Goal: Information Seeking & Learning: Learn about a topic

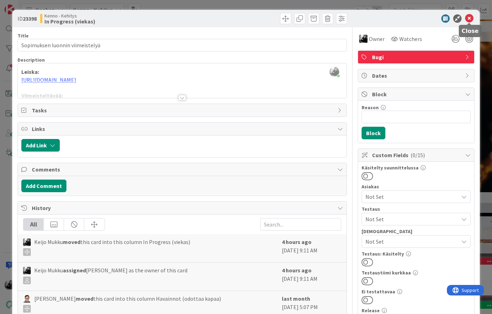
scroll to position [68, 0]
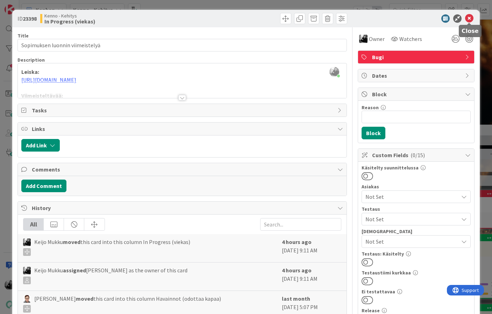
click at [470, 17] on icon at bounding box center [469, 18] width 8 height 8
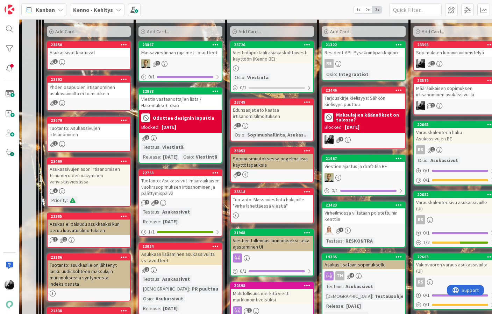
scroll to position [257, 0]
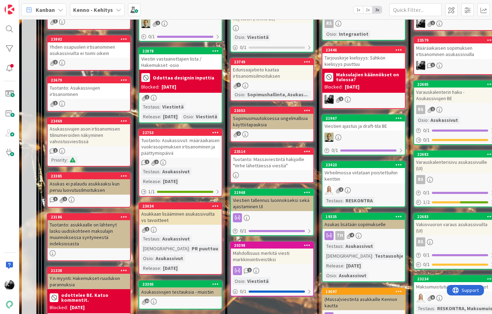
click at [276, 75] on div "Edunsaajatieto kaataa irtisanomisilmoituksen" at bounding box center [272, 72] width 83 height 15
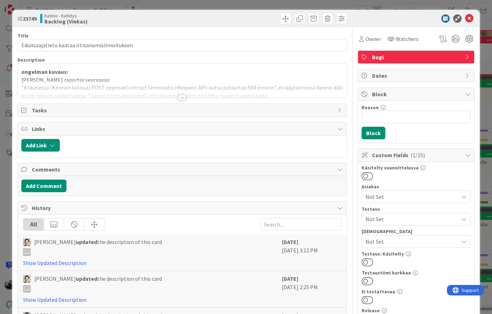
click at [186, 97] on div at bounding box center [182, 98] width 8 height 6
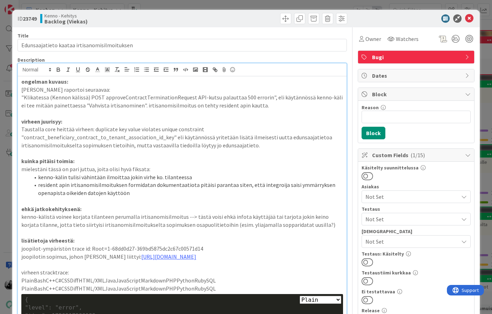
click at [411, 57] on span "Bugi" at bounding box center [417, 57] width 90 height 8
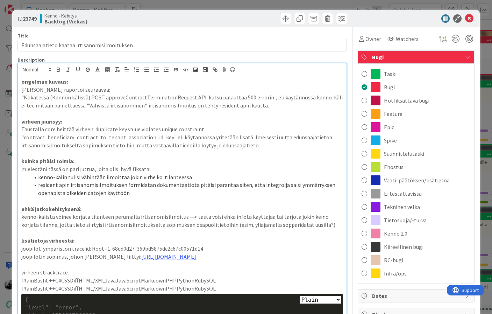
click at [388, 56] on span "Bugi" at bounding box center [417, 57] width 90 height 8
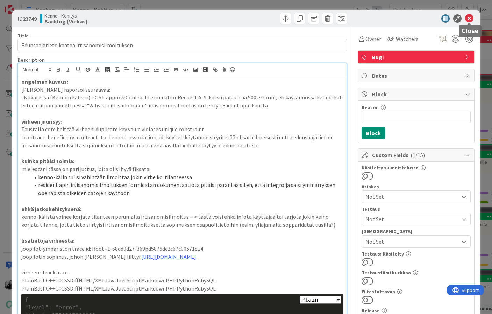
click at [470, 22] on icon at bounding box center [469, 18] width 8 height 8
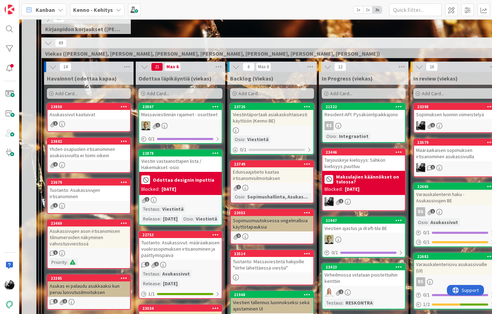
scroll to position [132, 0]
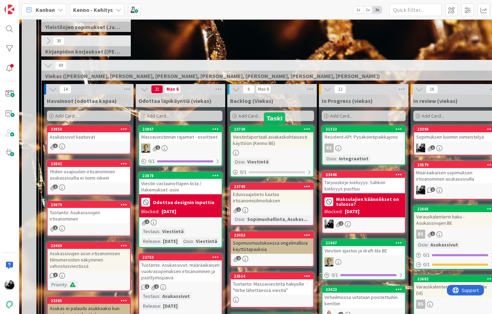
click at [282, 136] on div "Viestintäportaali asiakaskohtaisesti käyttöön (Kenno BE)" at bounding box center [272, 139] width 83 height 15
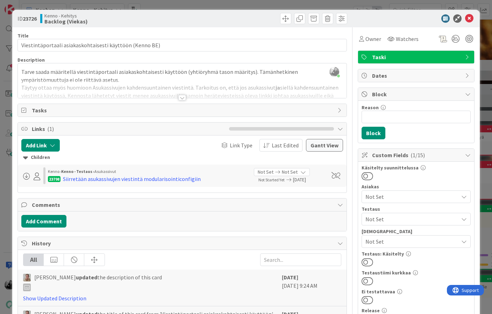
click at [185, 97] on div at bounding box center [182, 98] width 8 height 6
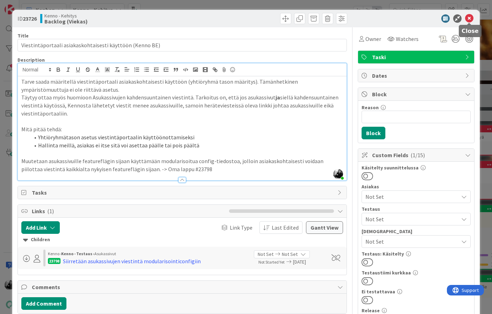
click at [471, 20] on icon at bounding box center [469, 18] width 8 height 8
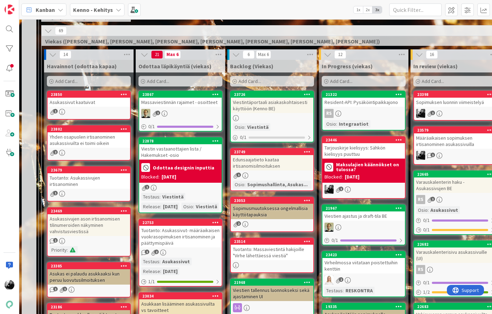
click at [262, 168] on div "Edunsaajatieto kaataa irtisanomisilmoituksen" at bounding box center [272, 162] width 83 height 15
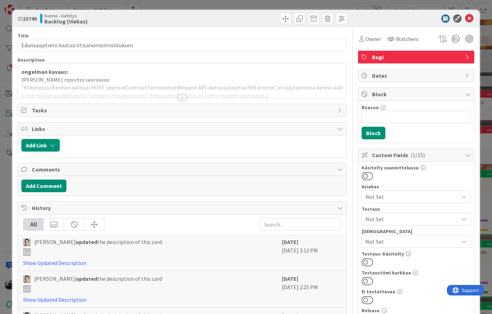
click at [182, 98] on div at bounding box center [182, 98] width 8 height 6
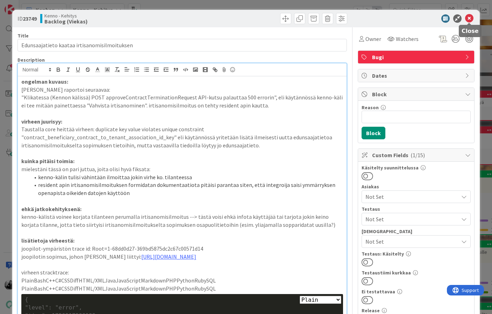
click at [470, 15] on icon at bounding box center [469, 18] width 8 height 8
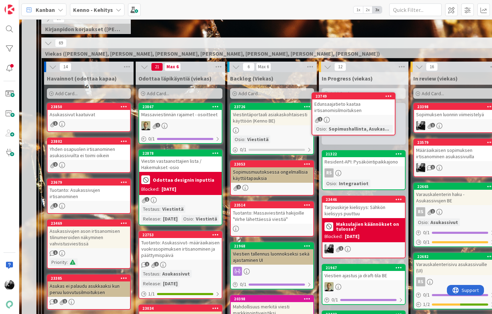
scroll to position [152, 0]
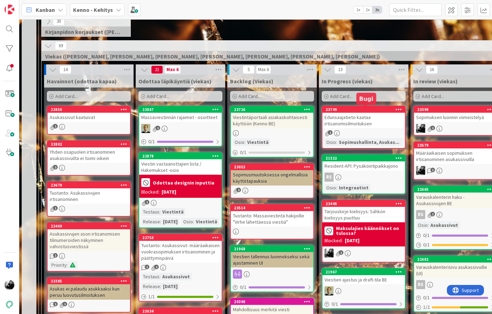
click at [377, 116] on div "Edunsaajatieto kaataa irtisanomisilmoituksen" at bounding box center [363, 120] width 83 height 15
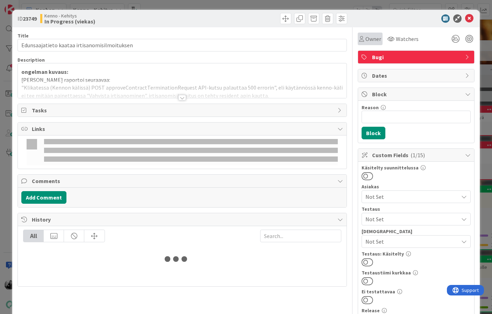
click at [376, 40] on span "Owner" at bounding box center [373, 39] width 16 height 8
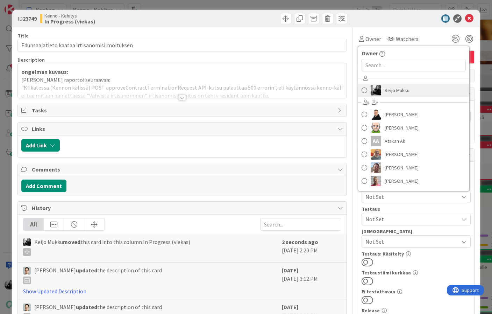
click at [390, 91] on span "Keijo Mukku" at bounding box center [397, 90] width 25 height 10
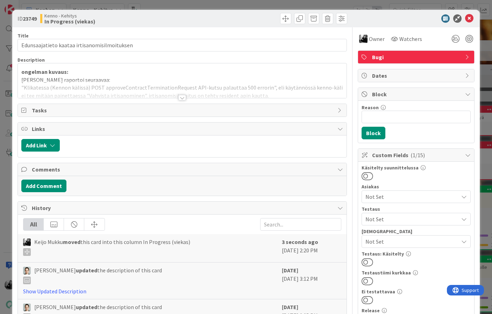
click at [469, 24] on div "ID 23749 [PERSON_NAME] In Progress (viekas)" at bounding box center [246, 18] width 468 height 17
click at [469, 17] on icon at bounding box center [469, 18] width 8 height 8
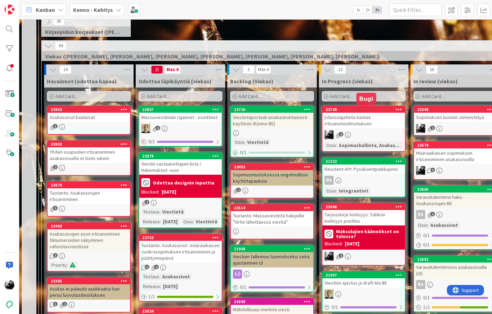
click at [353, 119] on div "Edunsaajatieto kaataa irtisanomisilmoituksen" at bounding box center [363, 120] width 83 height 15
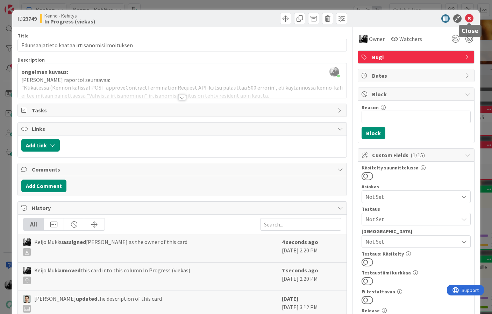
click at [469, 18] on icon at bounding box center [469, 18] width 8 height 8
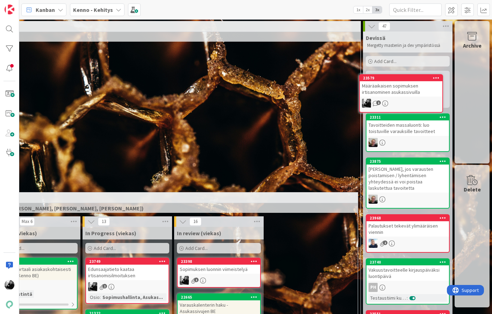
scroll to position [0, 236]
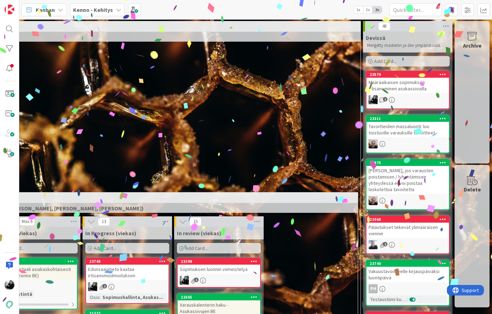
click at [410, 86] on div "Määräaikaisen sopimuksen irtisanominen asukassivuilla" at bounding box center [408, 85] width 83 height 15
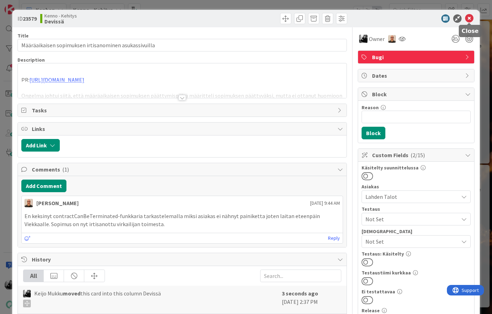
click at [469, 17] on icon at bounding box center [469, 18] width 8 height 8
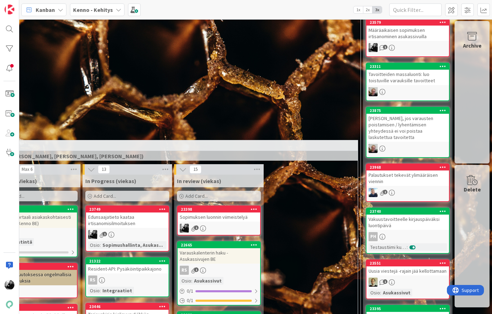
scroll to position [88, 236]
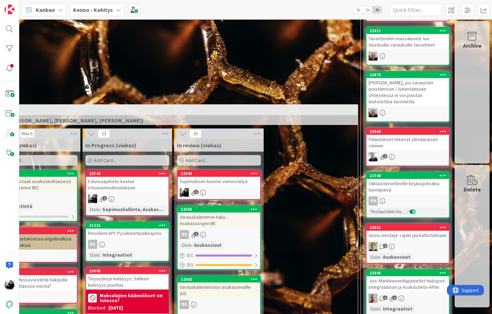
click at [148, 183] on div "Edunsaajatieto kaataa irtisanomisilmoituksen" at bounding box center [127, 184] width 83 height 15
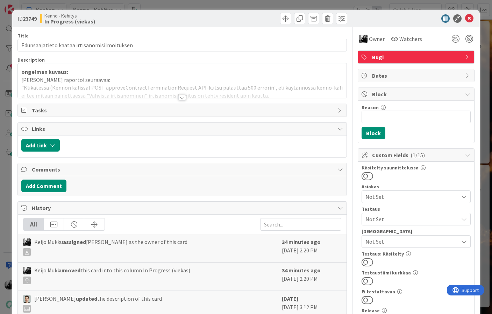
click at [182, 97] on div at bounding box center [182, 98] width 8 height 6
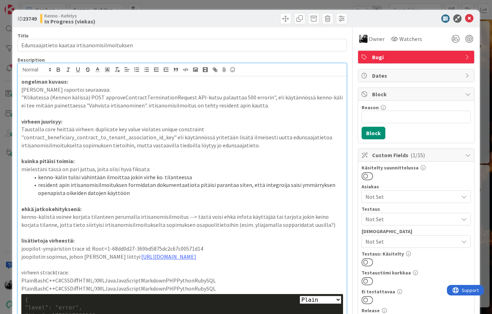
click at [252, 104] on p ""Klikatessa (Kennon kälissä) POST approveContractTerminationRequest API-kutsu p…" at bounding box center [182, 101] width 322 height 16
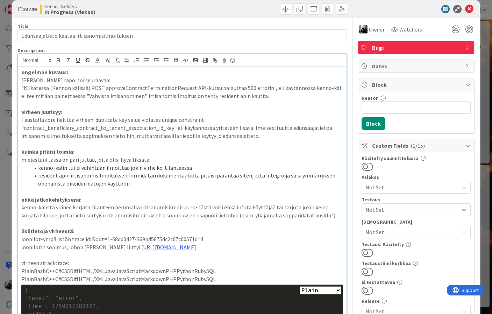
scroll to position [10, 0]
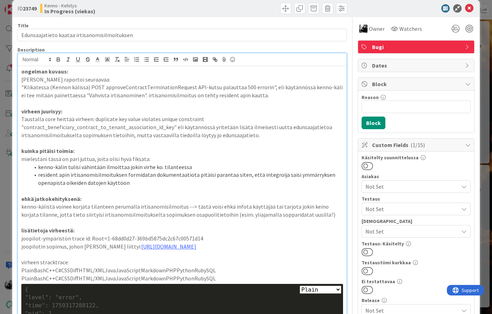
click at [269, 132] on p "Taustalla core heittää virheen: duplicate key value violates unique constraint …" at bounding box center [182, 127] width 322 height 24
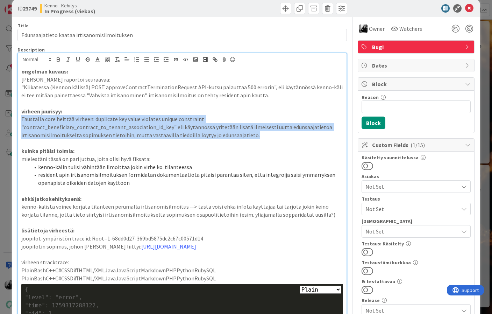
drag, startPoint x: 269, startPoint y: 132, endPoint x: 269, endPoint y: 113, distance: 18.9
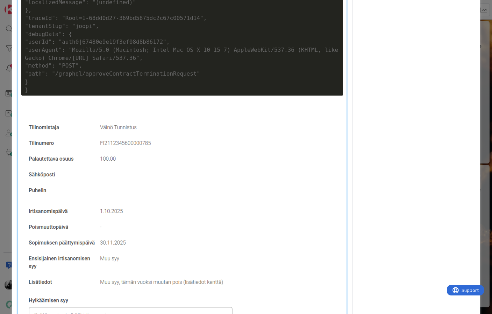
scroll to position [740, 0]
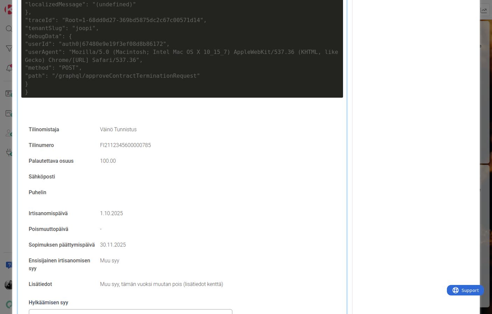
click at [142, 155] on img at bounding box center [130, 241] width 219 height 252
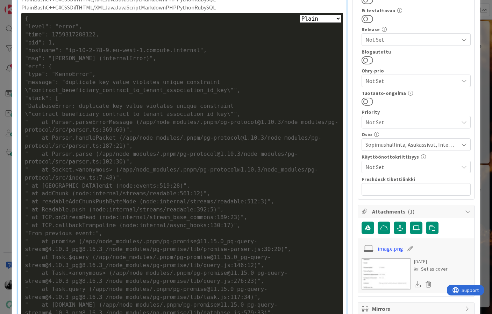
scroll to position [274, 0]
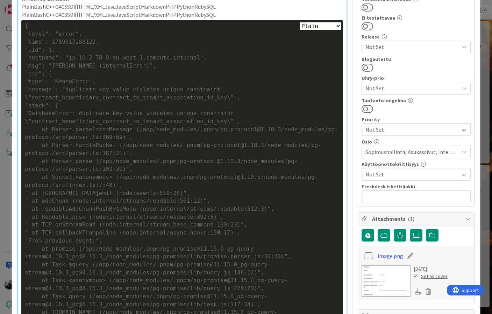
click at [337, 26] on select "Plain Bash C++ C# CSS Diff HTML/XML Java JavaScript Markdown PHP Python Ruby SQL" at bounding box center [321, 26] width 42 height 8
click at [228, 113] on div ""DatabaseError: duplicate key value violates unique constraint \"contract_benef…" at bounding box center [182, 117] width 315 height 16
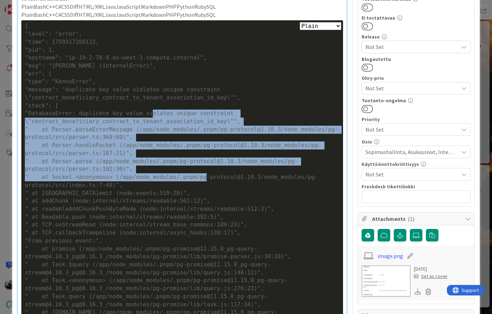
drag, startPoint x: 154, startPoint y: 113, endPoint x: 208, endPoint y: 179, distance: 84.9
click at [208, 180] on div "Plain Bash C++ C# CSS Diff HTML/XML Java JavaScript Markdown PHP Python Ruby SQ…" at bounding box center [182, 292] width 322 height 544
click at [208, 179] on div "" at Socket.<anonymous> (/app/node_modules/.pnpm/pg-protocol@1.10.3/node_module…" at bounding box center [182, 181] width 315 height 16
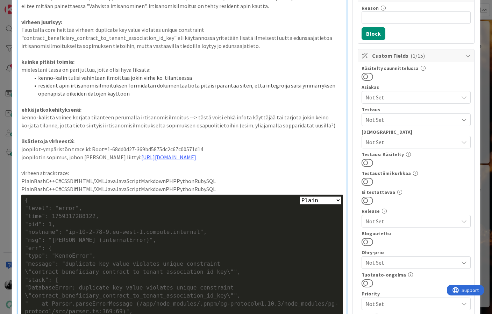
scroll to position [10, 0]
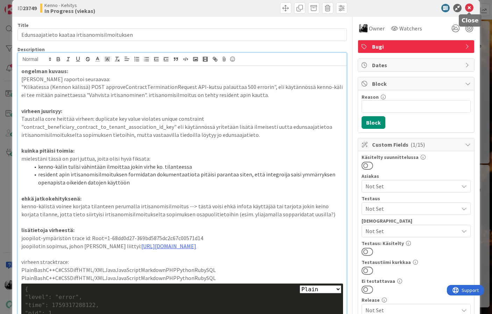
click at [468, 10] on icon at bounding box center [469, 8] width 8 height 8
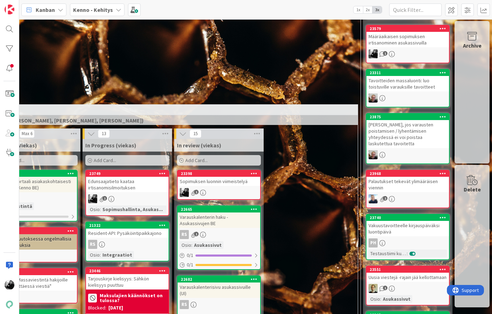
click at [219, 185] on div "Sopimuksen luonnin viimeistelyä" at bounding box center [219, 181] width 83 height 9
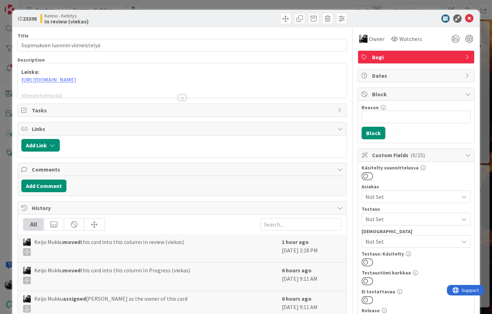
click at [22, 72] on strong "Leiska:" at bounding box center [30, 71] width 18 height 7
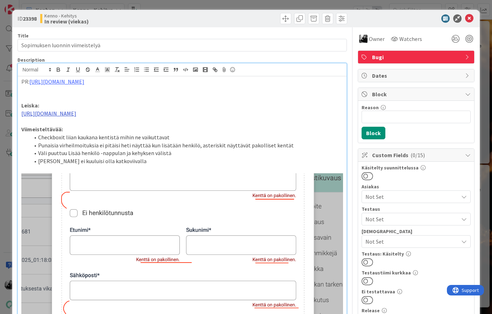
click at [113, 94] on p at bounding box center [182, 97] width 322 height 8
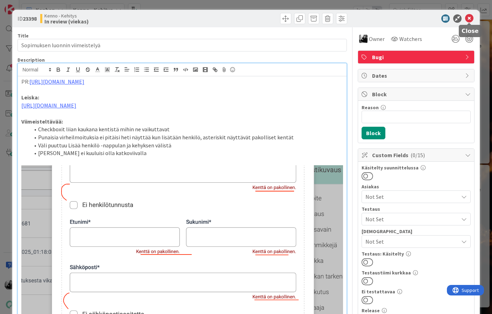
click at [474, 19] on div at bounding box center [413, 18] width 124 height 8
click at [471, 19] on icon at bounding box center [469, 18] width 8 height 8
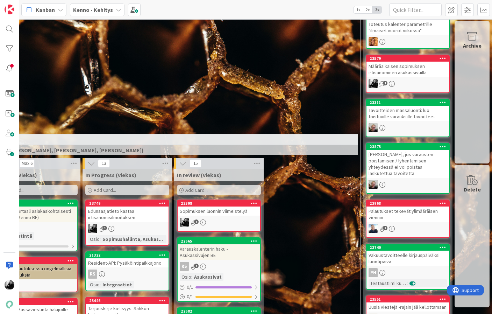
scroll to position [91, 236]
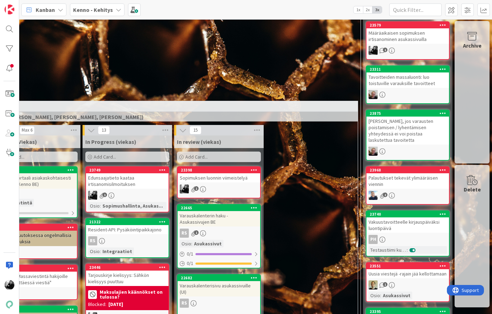
click at [138, 177] on div "Edunsaajatieto kaataa irtisanomisilmoituksen" at bounding box center [127, 180] width 83 height 15
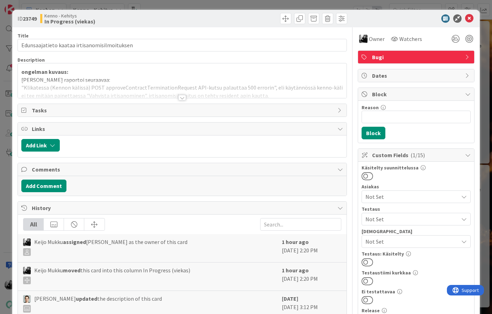
click at [181, 97] on div at bounding box center [182, 98] width 8 height 6
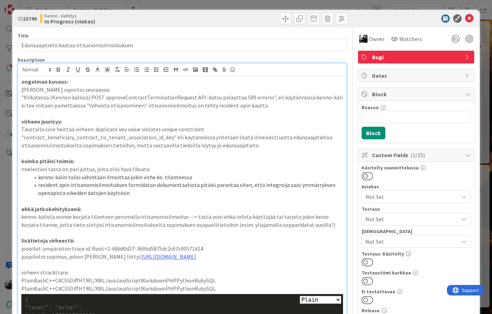
click at [165, 80] on p "ongelman kuvaus:" at bounding box center [182, 82] width 322 height 8
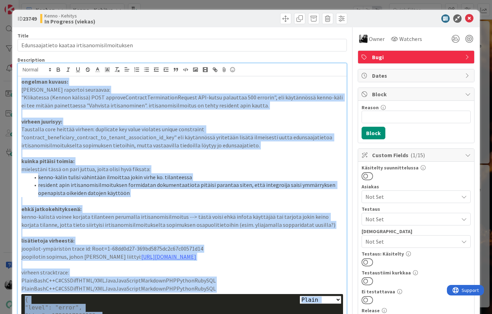
click at [190, 167] on p "mielestäni tässä on pari juttua, joita olisi hyvä fiksata:" at bounding box center [182, 169] width 322 height 8
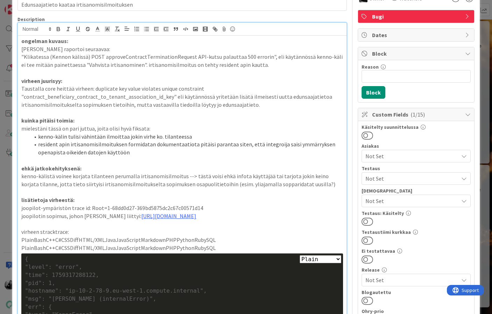
scroll to position [44, 0]
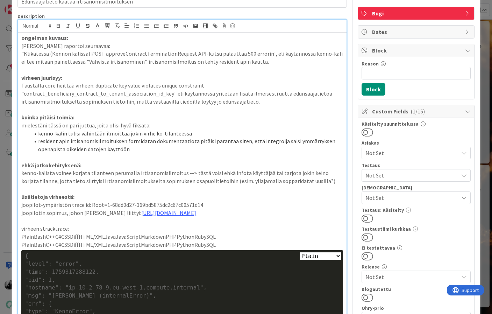
click at [190, 167] on p "ehkä jatkokehityksenä:" at bounding box center [182, 165] width 322 height 8
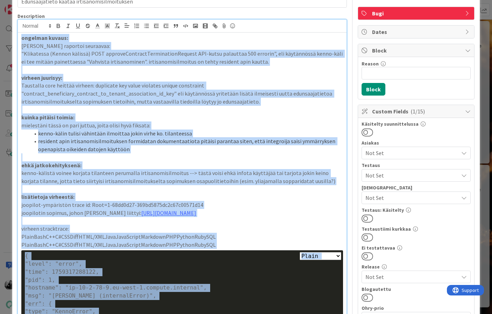
copy div "loremips dolors: Ame consecte adipiscin: "Elitseddoe (Tempor incidid) UTLA etdo…"
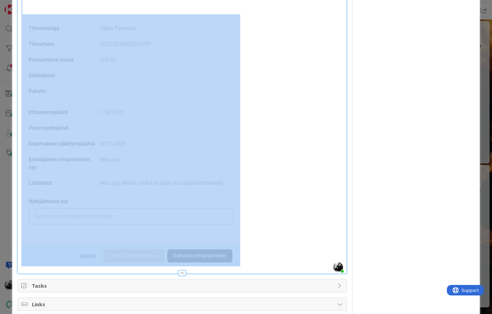
scroll to position [820, 0]
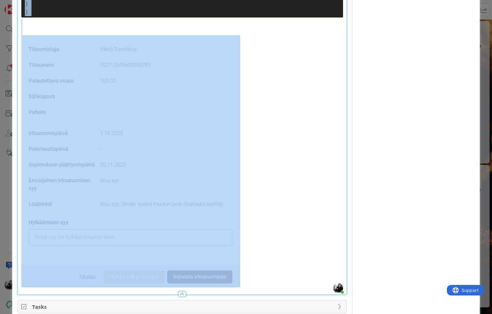
click at [262, 140] on p at bounding box center [182, 161] width 322 height 252
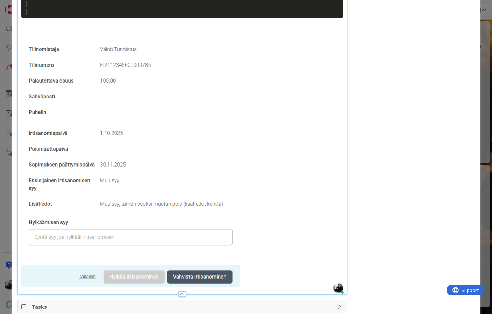
click at [200, 136] on img at bounding box center [130, 161] width 219 height 252
click at [128, 129] on img at bounding box center [130, 161] width 219 height 252
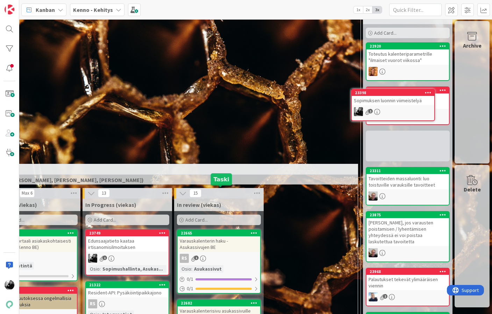
scroll to position [0, 236]
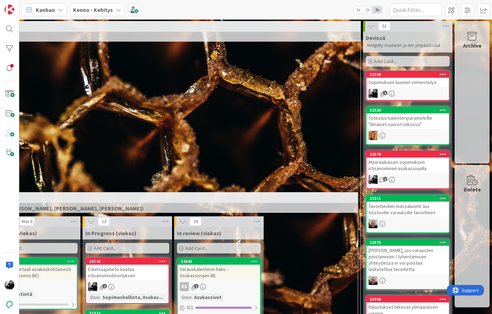
click at [409, 88] on div "23398 Sopimuksen luonnin viimeistelyä 1" at bounding box center [408, 86] width 84 height 30
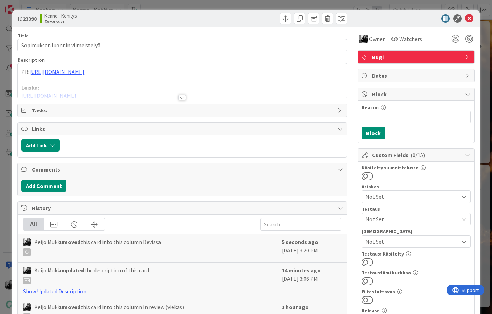
click at [180, 100] on div at bounding box center [182, 98] width 8 height 6
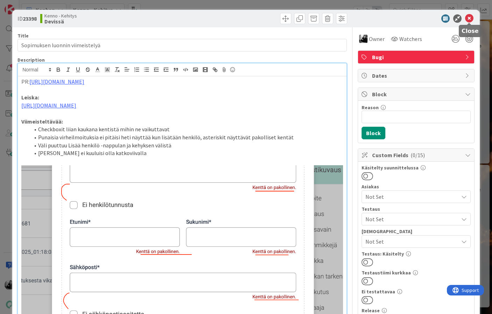
click at [469, 19] on icon at bounding box center [469, 18] width 8 height 8
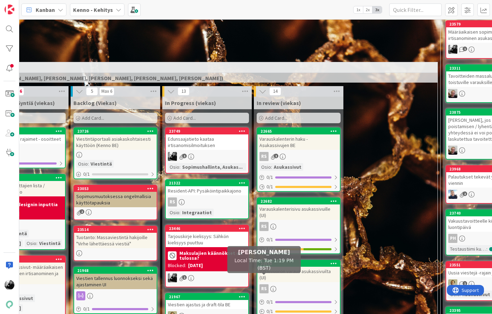
scroll to position [127, 157]
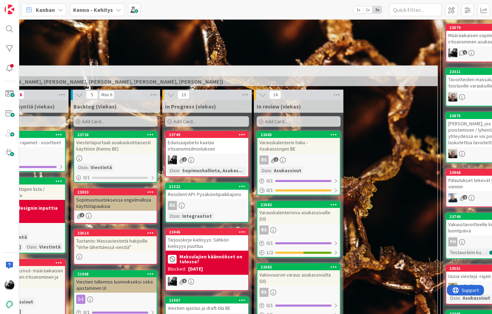
click at [201, 149] on div "Edunsaajatieto kaataa irtisanomisilmoituksen" at bounding box center [207, 145] width 83 height 15
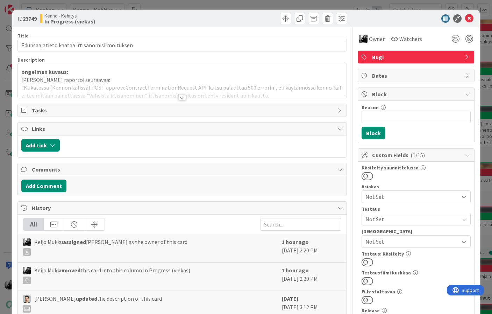
click at [183, 99] on div at bounding box center [182, 98] width 8 height 6
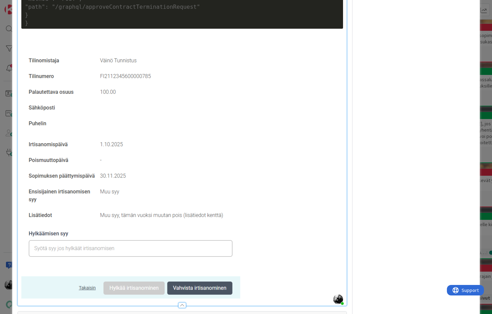
scroll to position [804, 0]
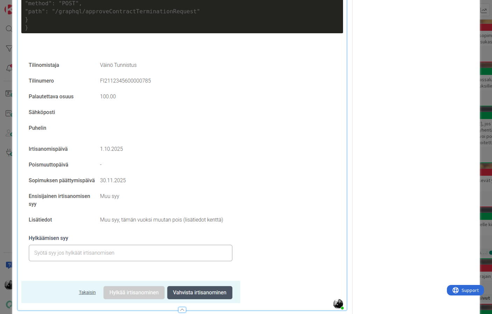
click at [172, 130] on img at bounding box center [130, 177] width 219 height 252
click at [165, 239] on img at bounding box center [130, 177] width 219 height 252
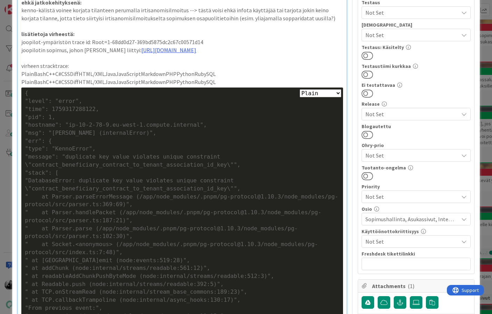
scroll to position [409, 0]
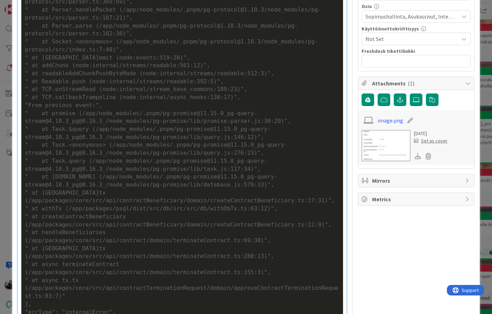
click at [418, 156] on icon at bounding box center [418, 155] width 6 height 6
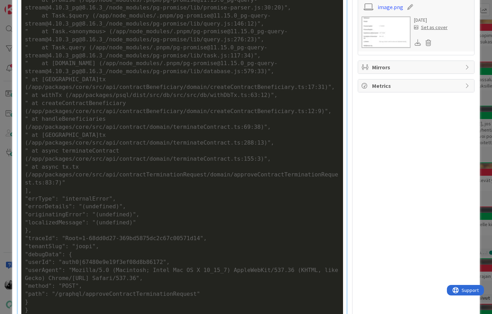
scroll to position [423, 0]
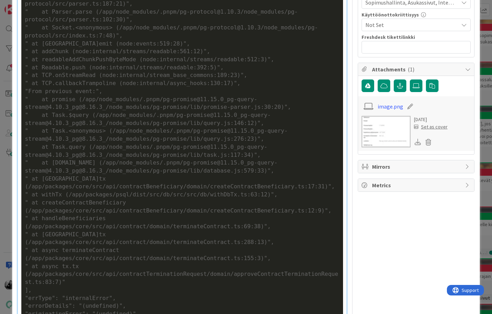
click at [351, 81] on div "Title 44 / 128 Edunsaajatieto kaataa irtisanomisilmoituksen Description Keijo M…" at bounding box center [245, 306] width 457 height 1405
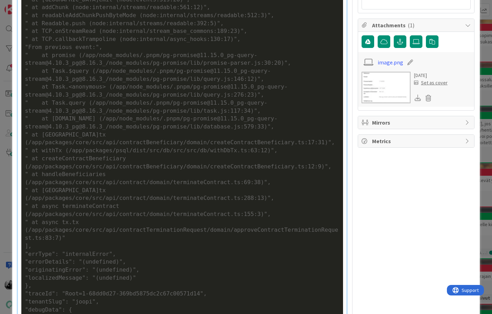
scroll to position [469, 0]
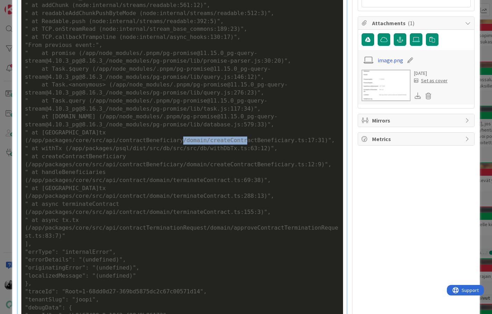
drag, startPoint x: 294, startPoint y: 140, endPoint x: 230, endPoint y: 141, distance: 63.3
click at [230, 141] on div "" at [GEOGRAPHIC_DATA]tx (/app/packages/core/src/api/contractBeneficiary/domain…" at bounding box center [182, 137] width 315 height 16
copy div "ContractBeneficiary"
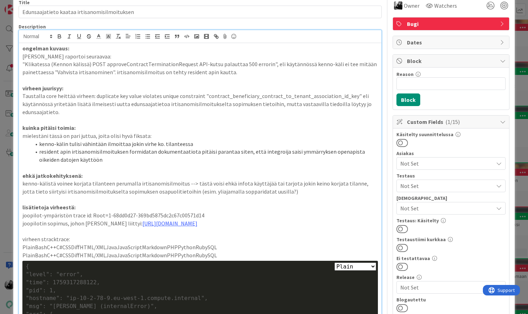
scroll to position [0, 0]
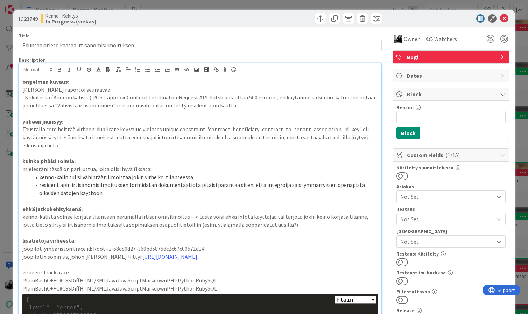
click at [95, 86] on p "[PERSON_NAME] raportoi seuraavaa:" at bounding box center [200, 90] width 356 height 8
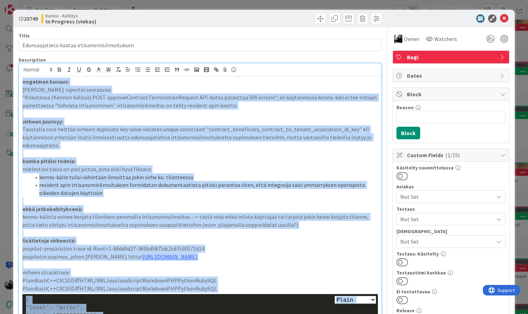
copy div "loremips dolors: Ame consecte adipiscin: "Elitseddoe (Tempor incidid) UTLA etdo…"
